Goal: Task Accomplishment & Management: Complete application form

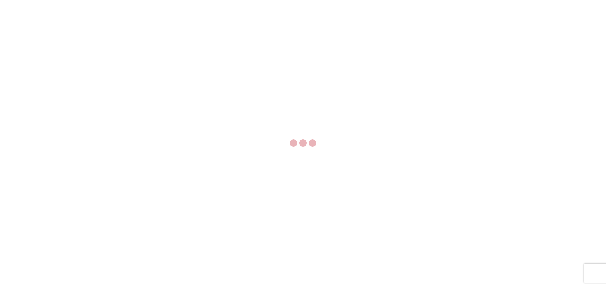
select select "FULL"
select select "LBS"
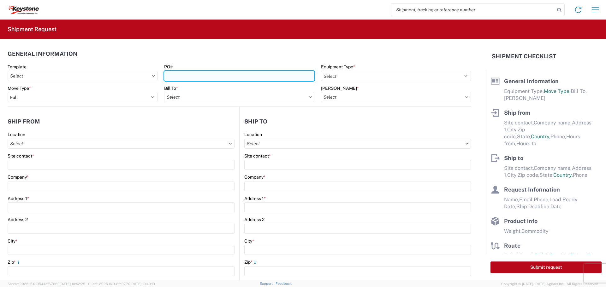
click at [235, 78] on input "PO#" at bounding box center [239, 76] width 150 height 10
paste input "4176072"
type input "4176072"
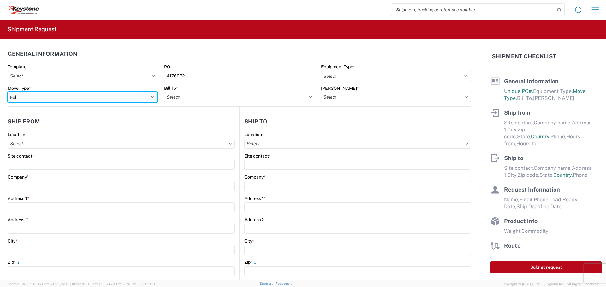
click at [116, 94] on select "Select Full Partial TL" at bounding box center [83, 97] width 150 height 10
select select "PARTIAL_TL"
click at [8, 92] on select "Select Full Partial TL" at bounding box center [83, 97] width 150 height 10
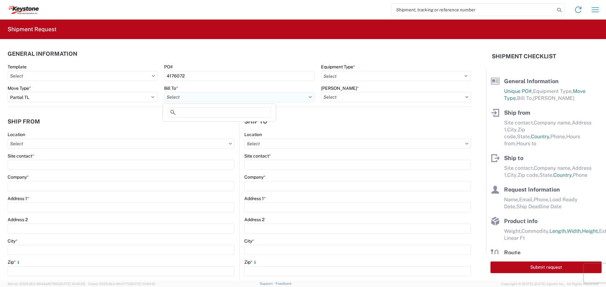
click at [207, 99] on input "Bill To *" at bounding box center [239, 97] width 150 height 10
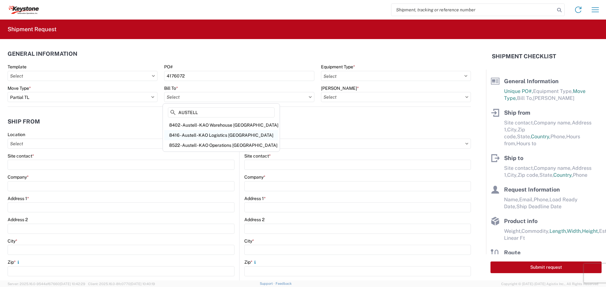
type input "AUSTELL"
click at [216, 134] on div "8416 - Austell - KAO Logistics [GEOGRAPHIC_DATA]" at bounding box center [221, 135] width 114 height 10
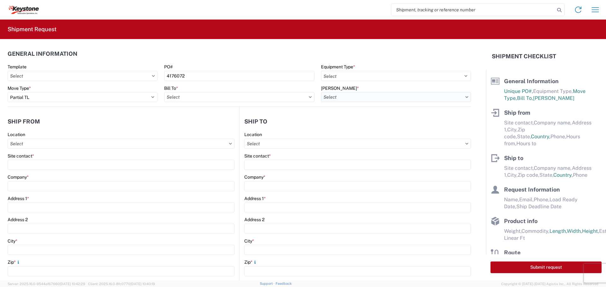
click at [335, 92] on input "[PERSON_NAME] *" at bounding box center [396, 97] width 150 height 10
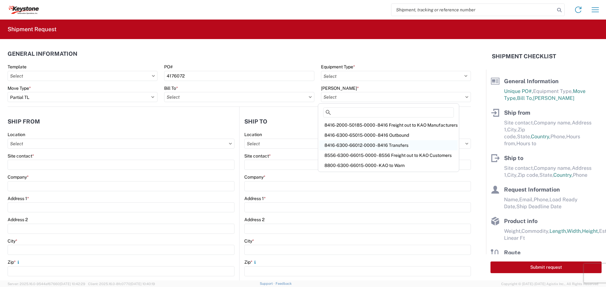
click at [365, 147] on div "8416-6300-66012-0000 - 8416 Transfers" at bounding box center [388, 145] width 138 height 10
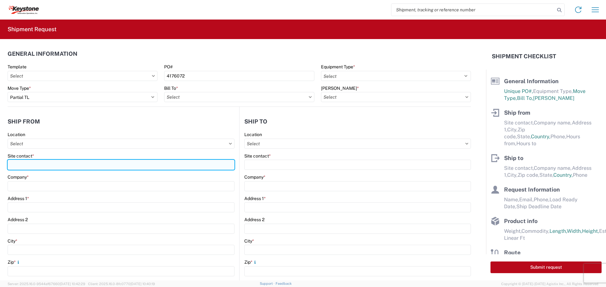
click at [89, 165] on input "Site contact *" at bounding box center [121, 165] width 227 height 10
type input "[PERSON_NAME]"
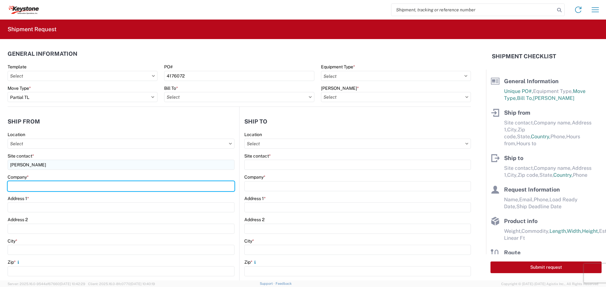
type input "DECKED [US_STATE]"
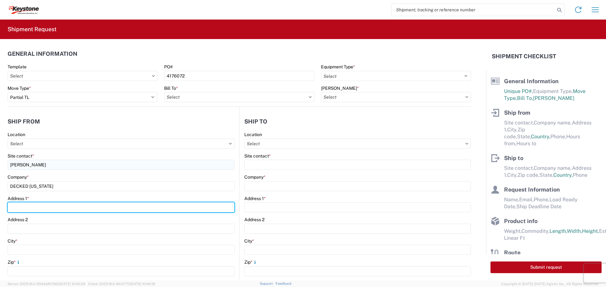
type input "[STREET_ADDRESS]"
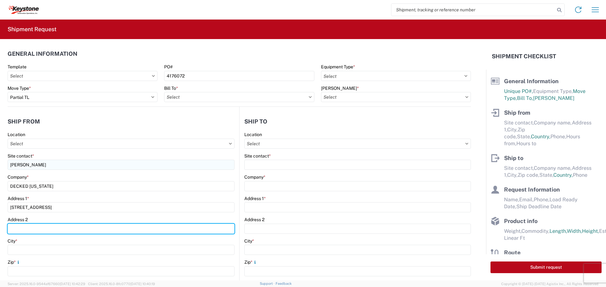
type input "BUILDING D"
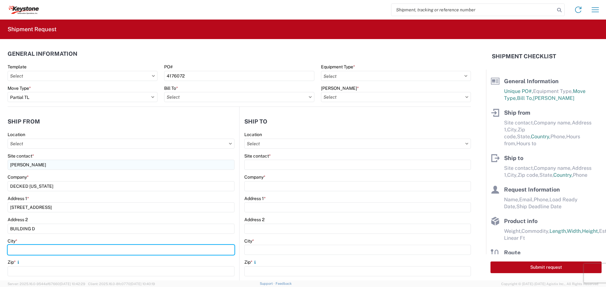
type input "SAINT [PERSON_NAME]"
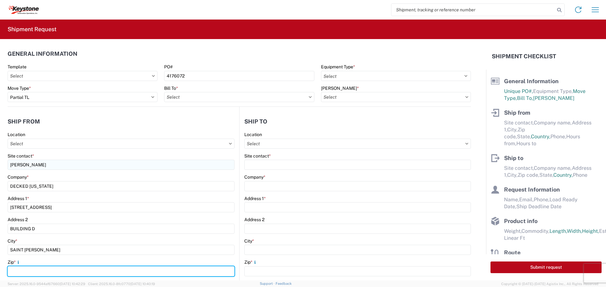
type input "84790-8489"
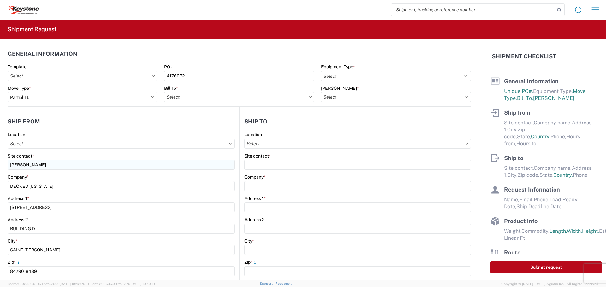
select select "UT"
type input "[EMAIL_ADDRESS][DOMAIN_NAME]"
type input "2088060251"
drag, startPoint x: 41, startPoint y: 162, endPoint x: -22, endPoint y: 160, distance: 62.8
click at [0, 160] on html "Home Shipment request Shipment tracking Shipment Request General Information Te…" at bounding box center [303, 143] width 606 height 287
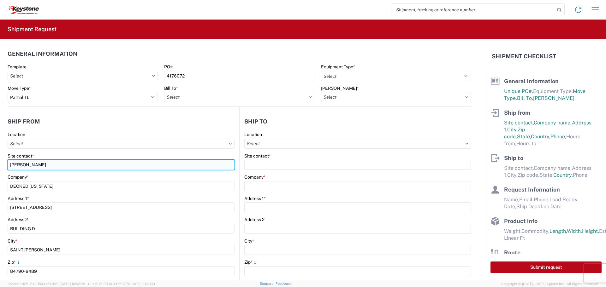
click at [72, 166] on input "[PERSON_NAME]" at bounding box center [121, 165] width 227 height 10
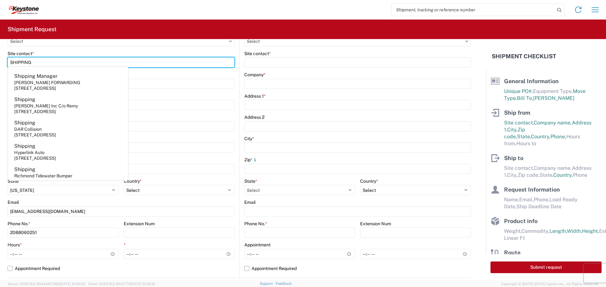
scroll to position [105, 0]
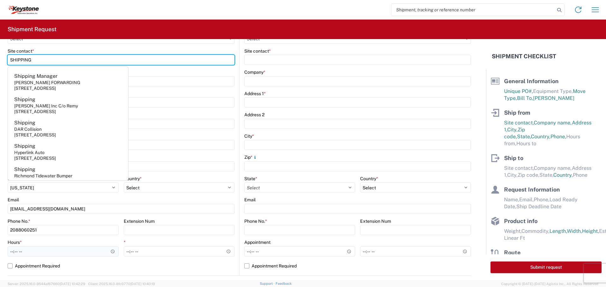
type input "SHIPPING"
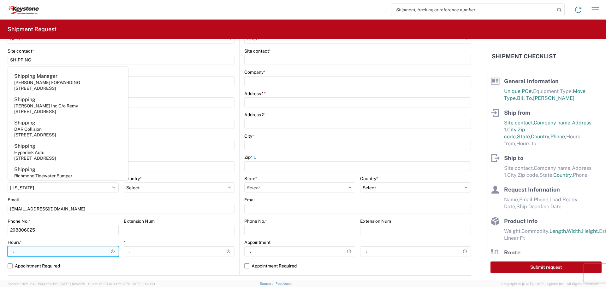
click at [15, 254] on input "Hours *" at bounding box center [63, 252] width 111 height 10
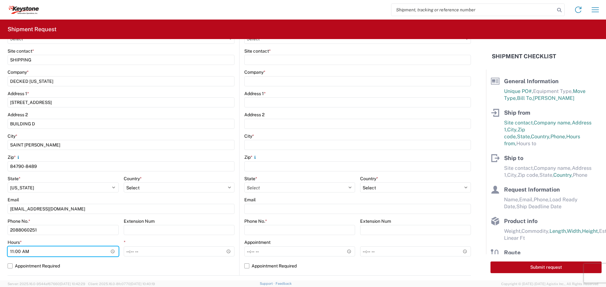
type input "10:00"
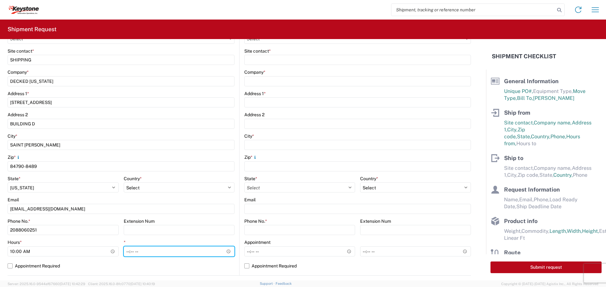
type input "16:00"
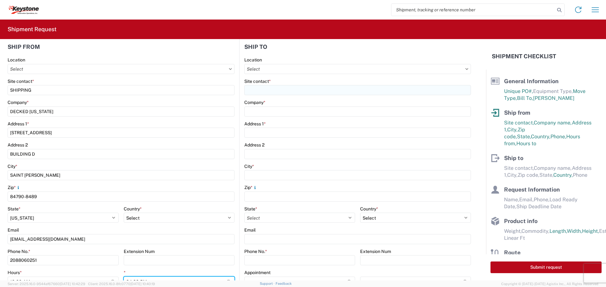
scroll to position [53, 0]
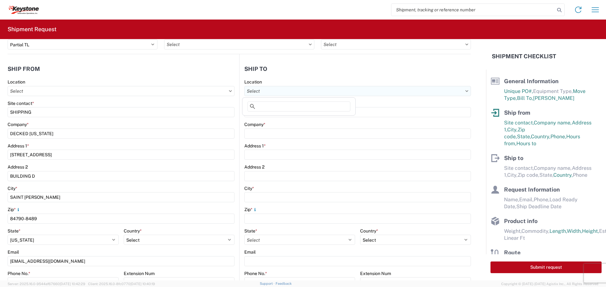
click at [286, 90] on input "Location" at bounding box center [357, 91] width 227 height 10
type input "8416"
click at [295, 115] on div "8416 - Austell - KAO Logistics [GEOGRAPHIC_DATA]" at bounding box center [299, 119] width 110 height 10
select select "US"
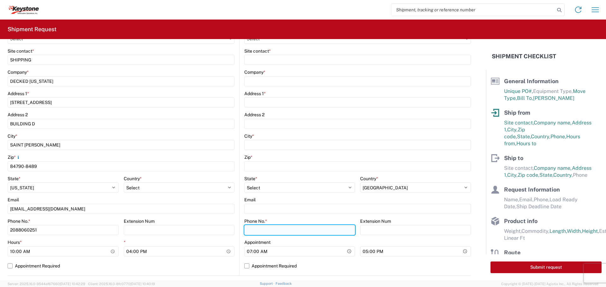
click at [286, 230] on input "Phone No. *" at bounding box center [299, 230] width 111 height 10
paste input "[PHONE_NUMBER]"
type input "[PHONE_NUMBER]"
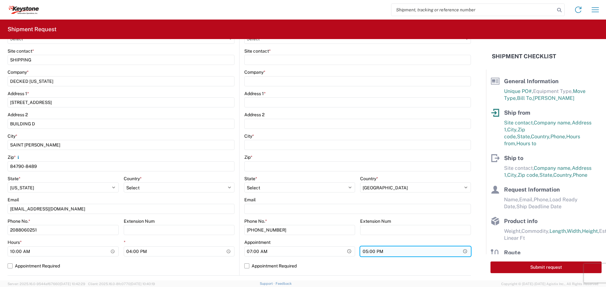
click at [374, 248] on input "17:00" at bounding box center [415, 252] width 111 height 10
click at [366, 252] on input "*" at bounding box center [415, 252] width 111 height 10
click at [374, 252] on input "*" at bounding box center [415, 252] width 111 height 10
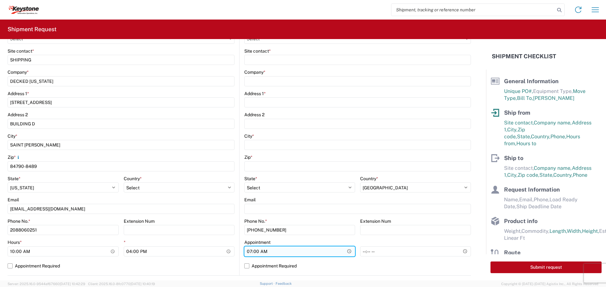
click at [268, 250] on input "07:00" at bounding box center [299, 252] width 111 height 10
click at [259, 252] on input "Hours *" at bounding box center [299, 252] width 111 height 10
click at [253, 251] on input "Hours *" at bounding box center [299, 252] width 111 height 10
click at [246, 265] on label "Appointment Required" at bounding box center [357, 266] width 227 height 10
click at [0, 0] on input "Appointment Required" at bounding box center [0, 0] width 0 height 0
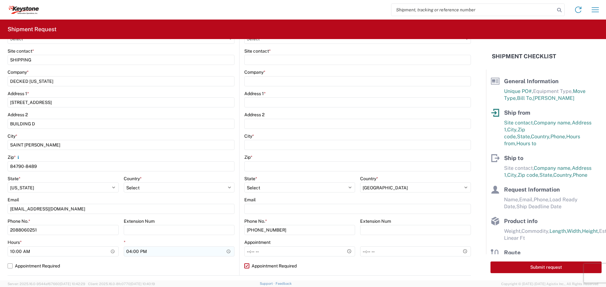
select select "GA"
select select "US"
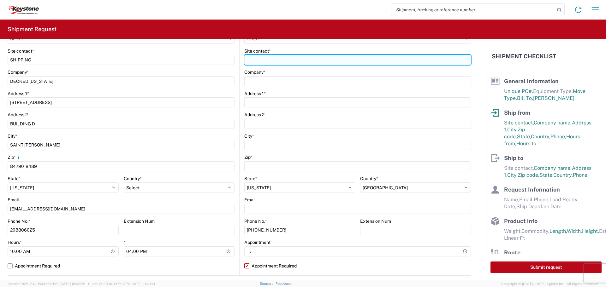
click at [288, 56] on input "Site contact *" at bounding box center [357, 60] width 227 height 10
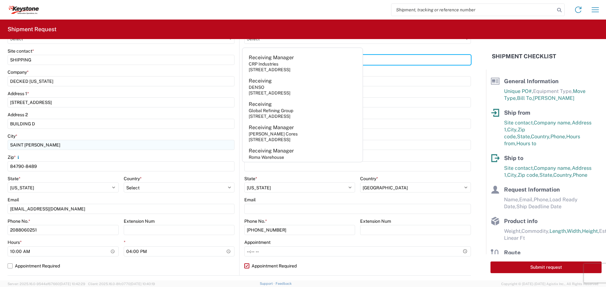
scroll to position [210, 0]
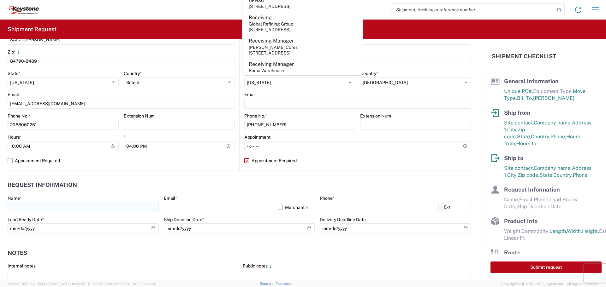
type input "RECEIVING"
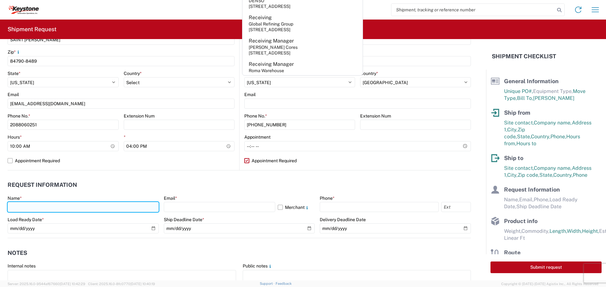
click at [61, 211] on input "text" at bounding box center [83, 207] width 151 height 10
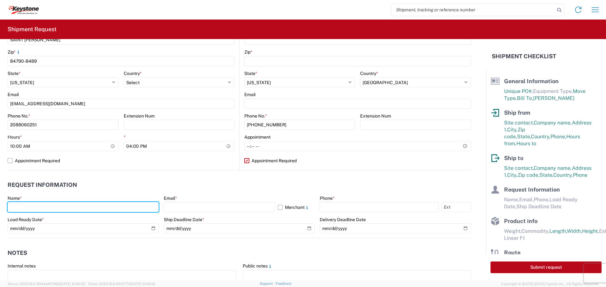
type input "[PERSON_NAME]"
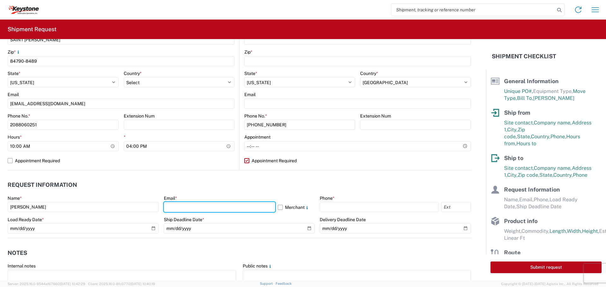
type input "[EMAIL_ADDRESS][DOMAIN_NAME]"
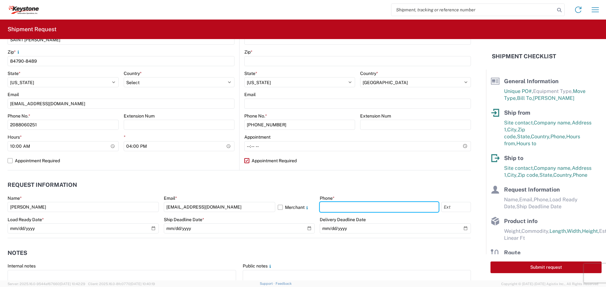
type input "2088060251"
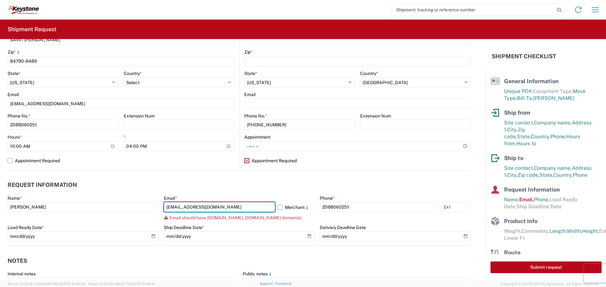
drag, startPoint x: 194, startPoint y: 208, endPoint x: 126, endPoint y: 214, distance: 68.7
click at [126, 214] on div "Name * [PERSON_NAME] Email * [EMAIL_ADDRESS][DOMAIN_NAME] Merchant Email should…" at bounding box center [239, 221] width 463 height 50
type input "[PERSON_NAME][EMAIL_ADDRESS][DOMAIN_NAME]"
click at [283, 205] on label "Merchant" at bounding box center [296, 207] width 37 height 10
click at [0, 0] on input "Merchant" at bounding box center [0, 0] width 0 height 0
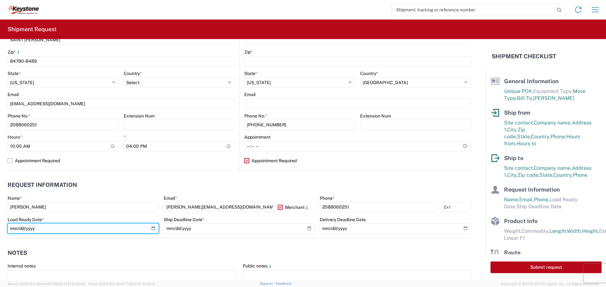
click at [149, 230] on input "date" at bounding box center [83, 229] width 151 height 10
click at [152, 227] on input "[DATE]" at bounding box center [83, 229] width 151 height 10
type input "[DATE]"
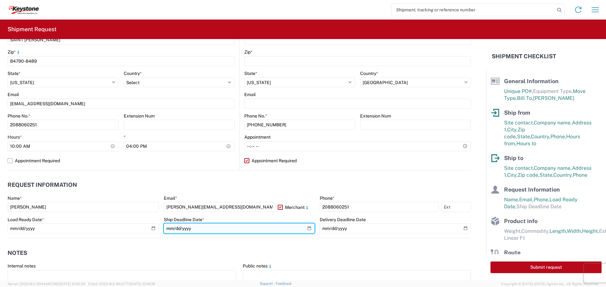
click at [307, 228] on input "date" at bounding box center [239, 229] width 151 height 10
type input "[DATE]"
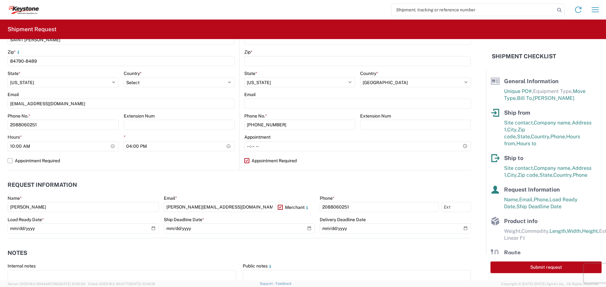
click at [115, 258] on header "Notes" at bounding box center [239, 253] width 463 height 14
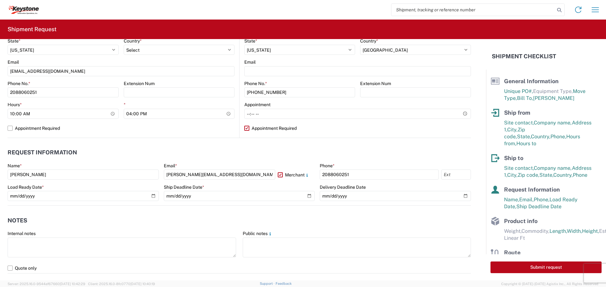
scroll to position [263, 0]
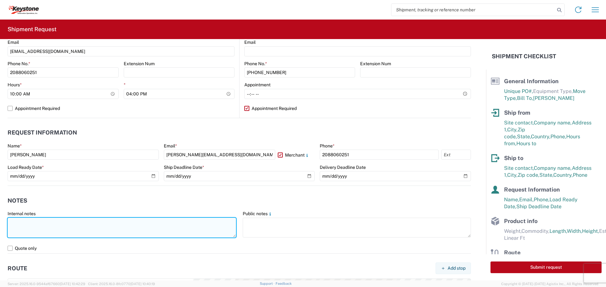
click at [65, 228] on textarea at bounding box center [122, 228] width 228 height 20
paste textarea "Driver is required to provide and utilize LOAD STRAPS and/or LOAD BARS to secur…"
click at [211, 223] on textarea "Driver is required to provide and utilize LOAD STRAPS and/or LOAD BARS to secur…" at bounding box center [122, 228] width 228 height 20
drag, startPoint x: 124, startPoint y: 234, endPoint x: 97, endPoint y: 240, distance: 27.6
click at [97, 240] on agx-form-control-wrapper-v2 "Internal notes Driver is required to provide and utilize LOAD STRAPS and/or LOA…" at bounding box center [121, 227] width 235 height 32
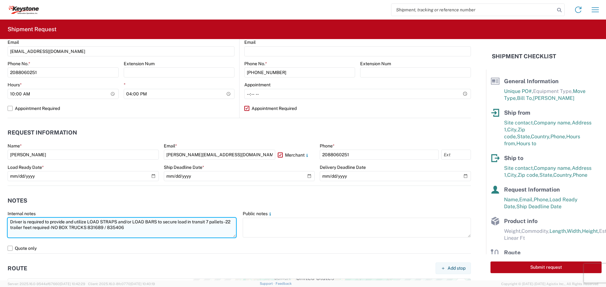
paste textarea "837791"
click at [98, 230] on textarea "Driver is required to provide and utilize LOAD STRAPS and/or LOAD BARS to secur…" at bounding box center [122, 228] width 228 height 20
drag, startPoint x: 127, startPoint y: 227, endPoint x: -28, endPoint y: 206, distance: 157.0
click at [0, 206] on html "Home Shipment request Shipment tracking Shipment Request General Information Te…" at bounding box center [303, 143] width 606 height 287
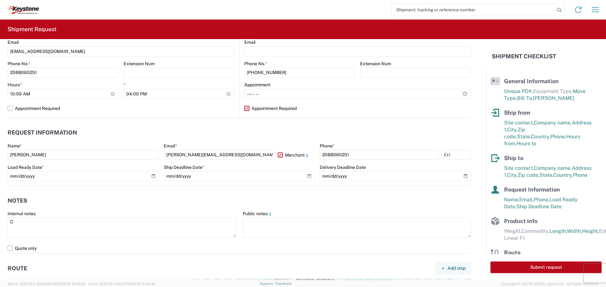
click at [142, 242] on agx-form-control-wrapper-v2 "Internal notes C" at bounding box center [121, 227] width 235 height 32
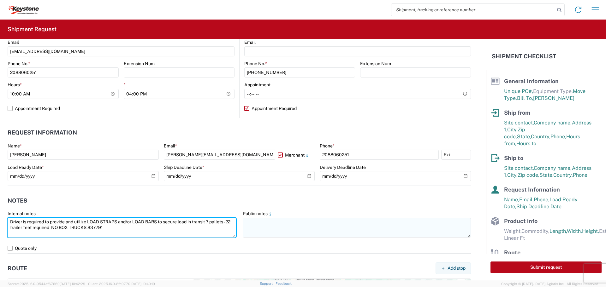
type textarea "Driver is required to provide and utilize LOAD STRAPS and/or LOAD BARS to secur…"
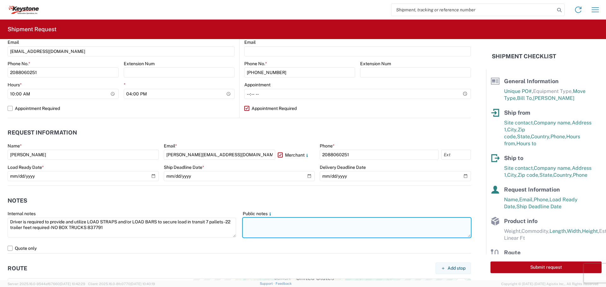
click at [254, 233] on textarea at bounding box center [357, 228] width 228 height 20
paste textarea "Driver is required to provide and utilize LOAD STRAPS and/or LOAD BARS to secur…"
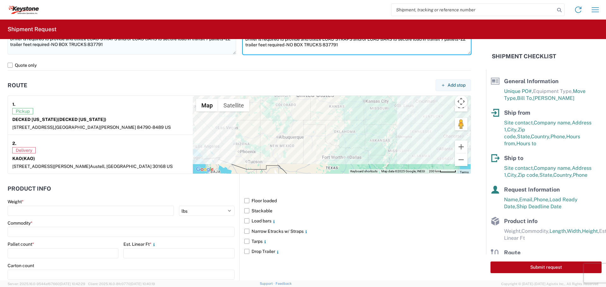
scroll to position [473, 0]
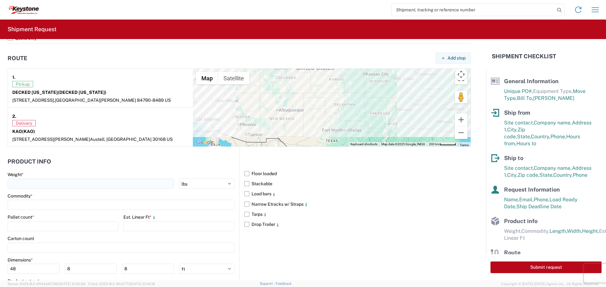
type textarea "Driver is required to provide and utilize LOAD STRAPS and/or LOAD BARS to secur…"
click at [59, 182] on input "number" at bounding box center [91, 184] width 166 height 10
type input "8166"
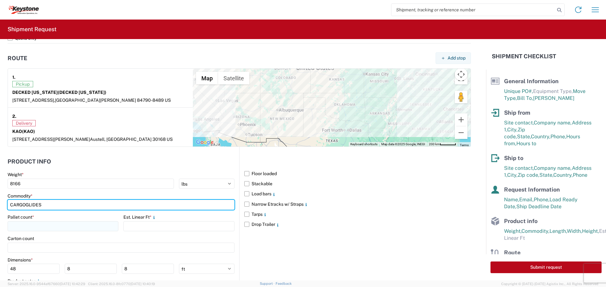
type input "CARGOGLIDES"
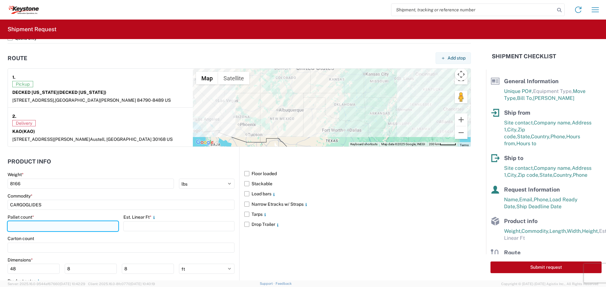
click at [63, 231] on input "number" at bounding box center [63, 226] width 111 height 10
type input "7"
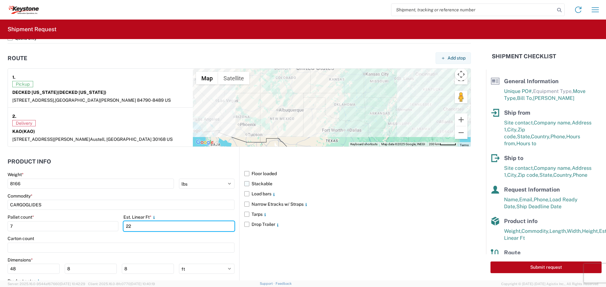
type input "22"
click at [259, 186] on label "Stackable" at bounding box center [357, 184] width 227 height 10
click at [0, 0] on input "Stackable" at bounding box center [0, 0] width 0 height 0
click at [260, 192] on label "Load bars" at bounding box center [357, 194] width 227 height 10
click at [0, 0] on input "Load bars" at bounding box center [0, 0] width 0 height 0
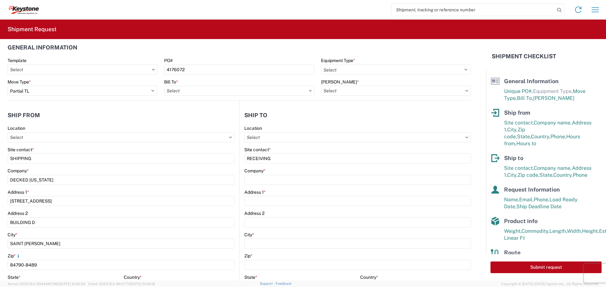
scroll to position [0, 0]
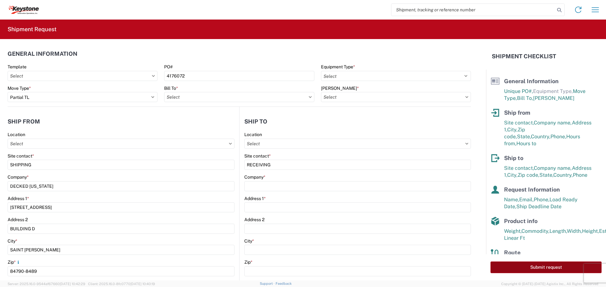
click at [518, 264] on button "Submit request" at bounding box center [545, 268] width 111 height 12
select select "US"
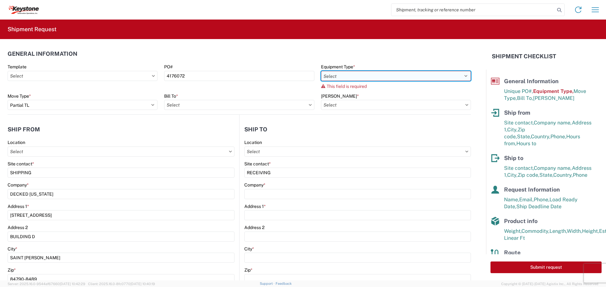
click at [378, 77] on select "Select 53’ Dry Van Flatbed Dropdeck (van) Lowboy (flatbed) Rail" at bounding box center [396, 76] width 150 height 10
select select "STDV"
click at [321, 71] on select "Select 53’ Dry Van Flatbed Dropdeck (van) Lowboy (flatbed) Rail" at bounding box center [396, 76] width 150 height 10
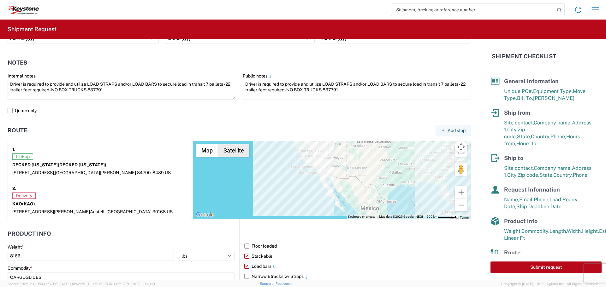
scroll to position [515, 0]
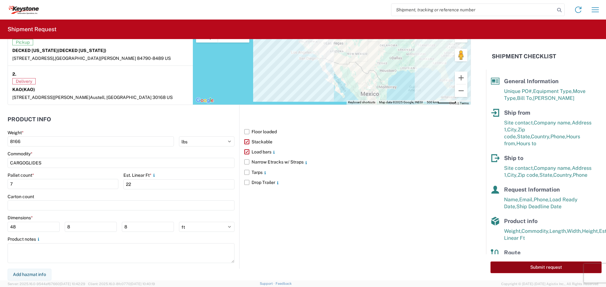
click at [535, 267] on button "Submit request" at bounding box center [545, 268] width 111 height 12
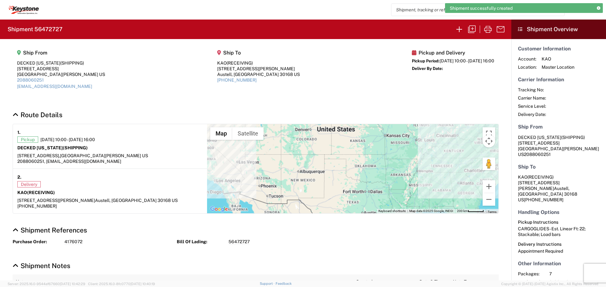
click at [55, 27] on h2 "Shipment 56472727" at bounding box center [35, 30] width 55 height 8
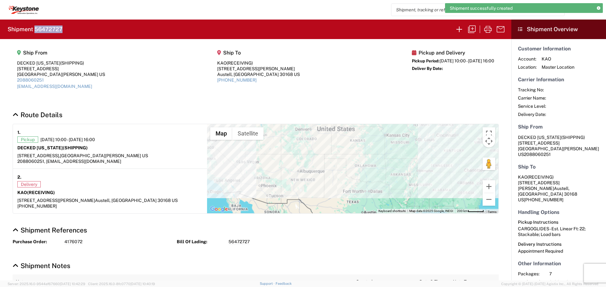
copy h2 "56472727"
